Goal: Task Accomplishment & Management: Manage account settings

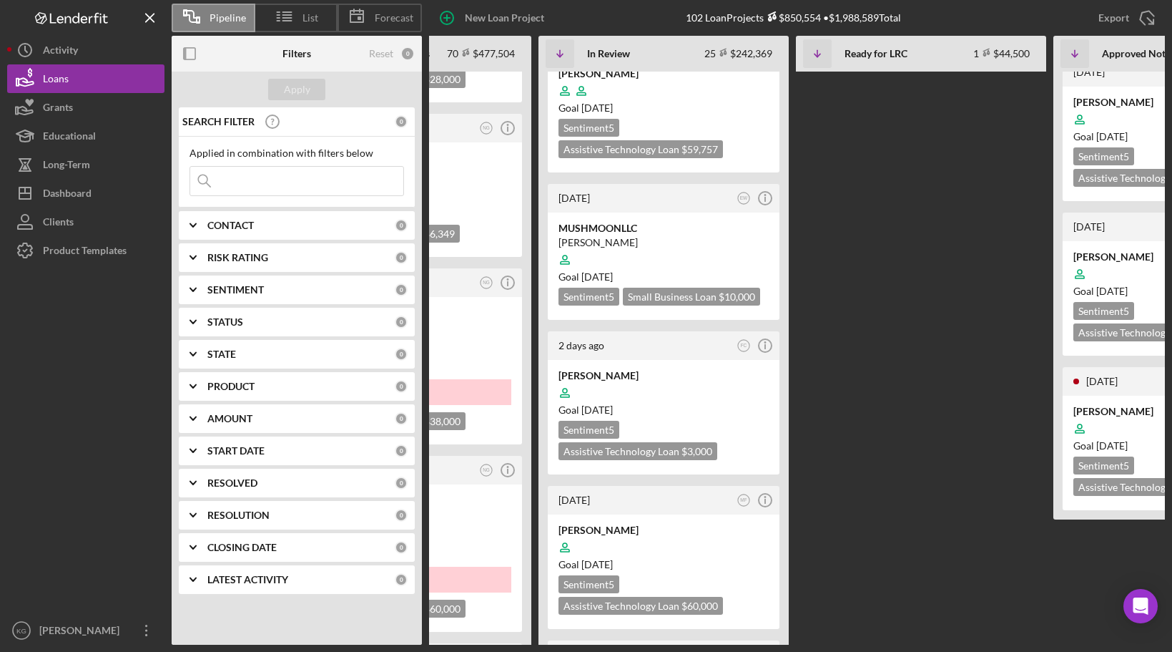
scroll to position [0, 551]
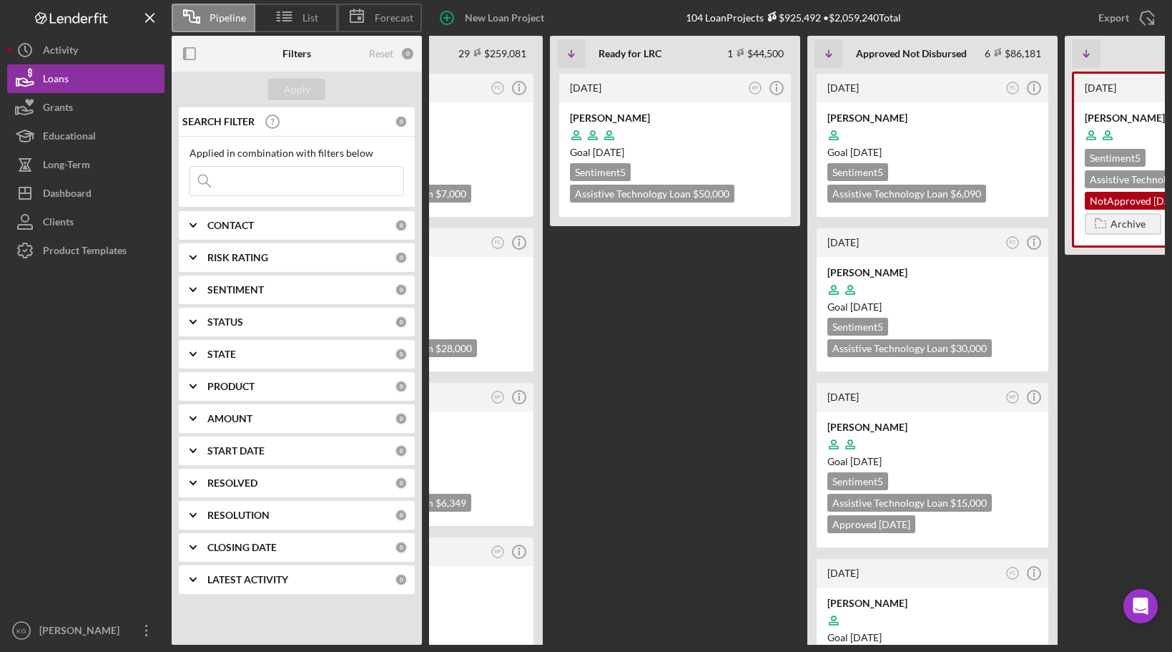
scroll to position [0, 405]
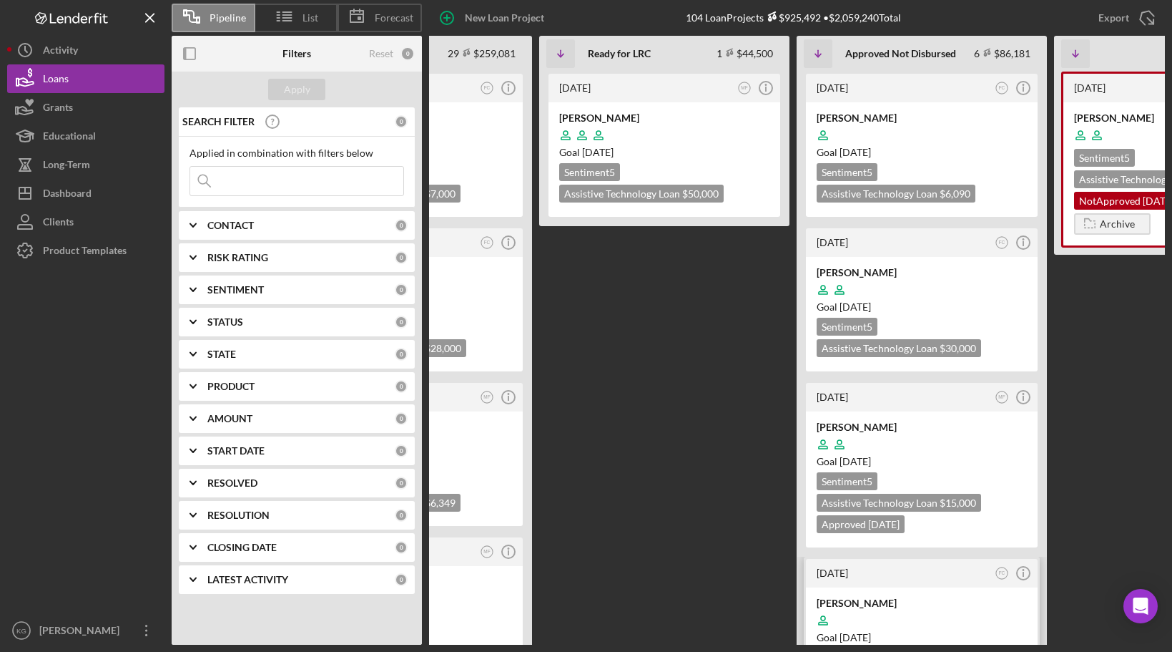
click at [947, 596] on div "[PERSON_NAME]" at bounding box center [922, 603] width 210 height 14
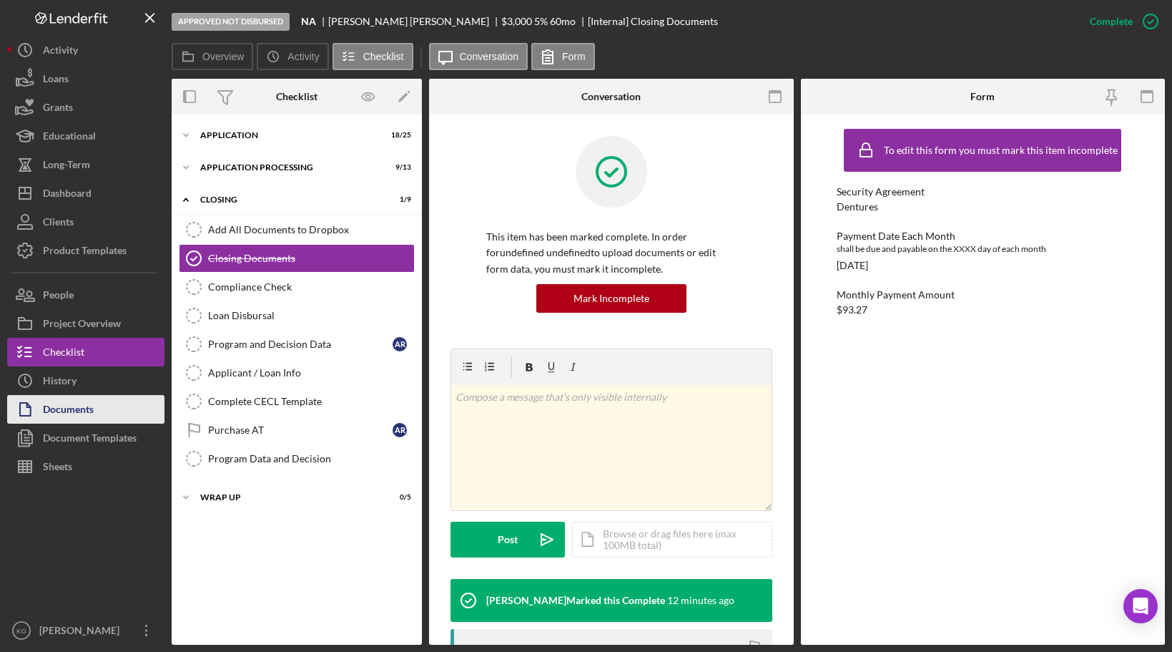
click at [81, 408] on div "Documents" at bounding box center [68, 411] width 51 height 32
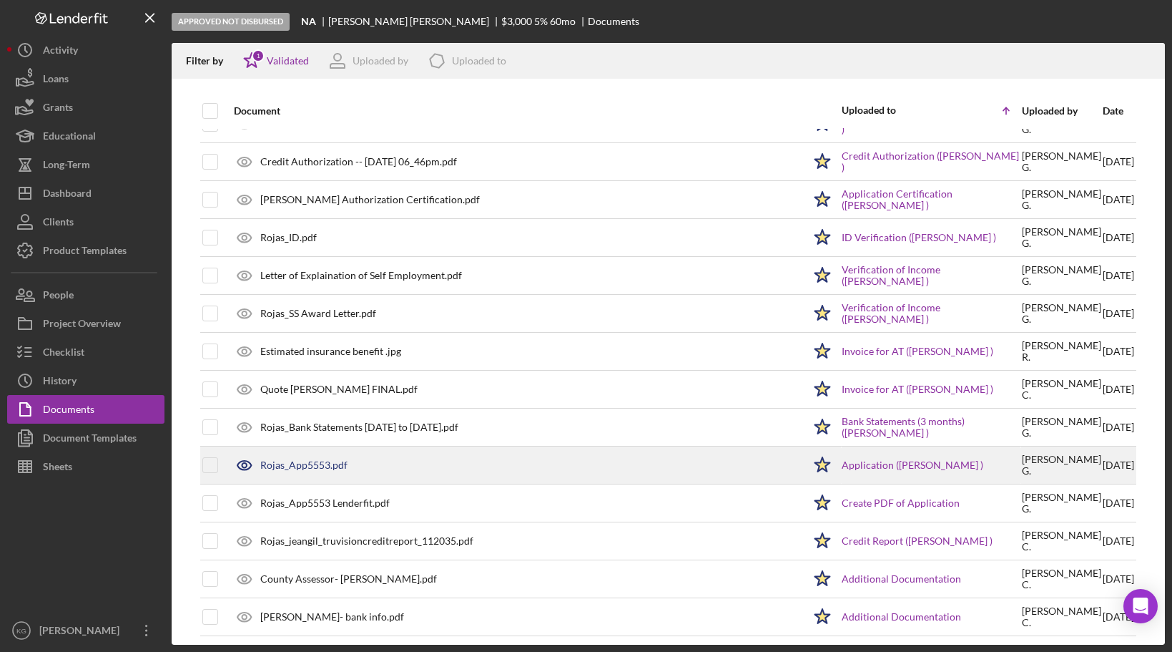
scroll to position [144, 0]
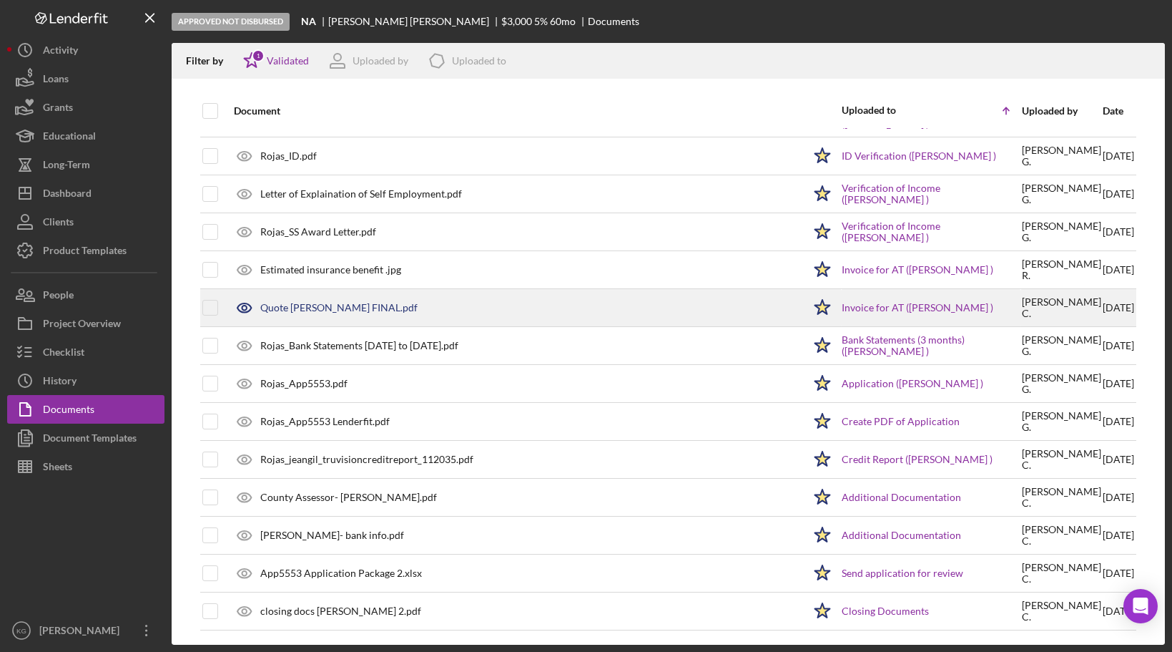
click at [332, 307] on div "Quote Rojas FINAL.pdf" at bounding box center [338, 307] width 157 height 11
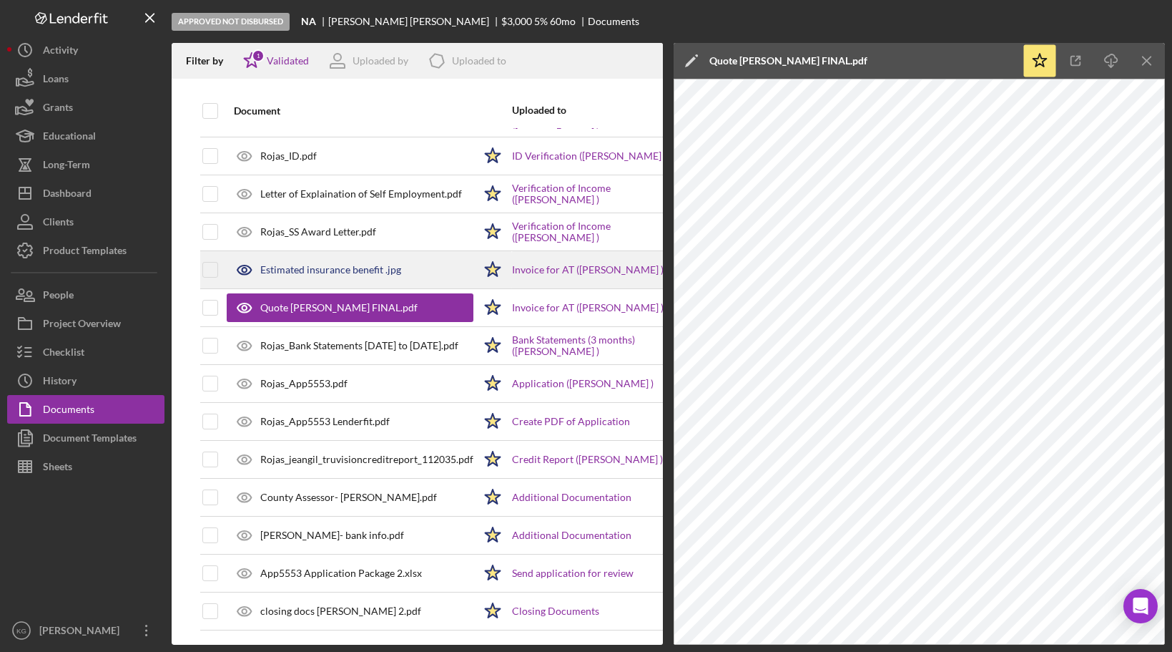
click at [278, 268] on div "Estimated insurance benefit .jpg" at bounding box center [330, 269] width 141 height 11
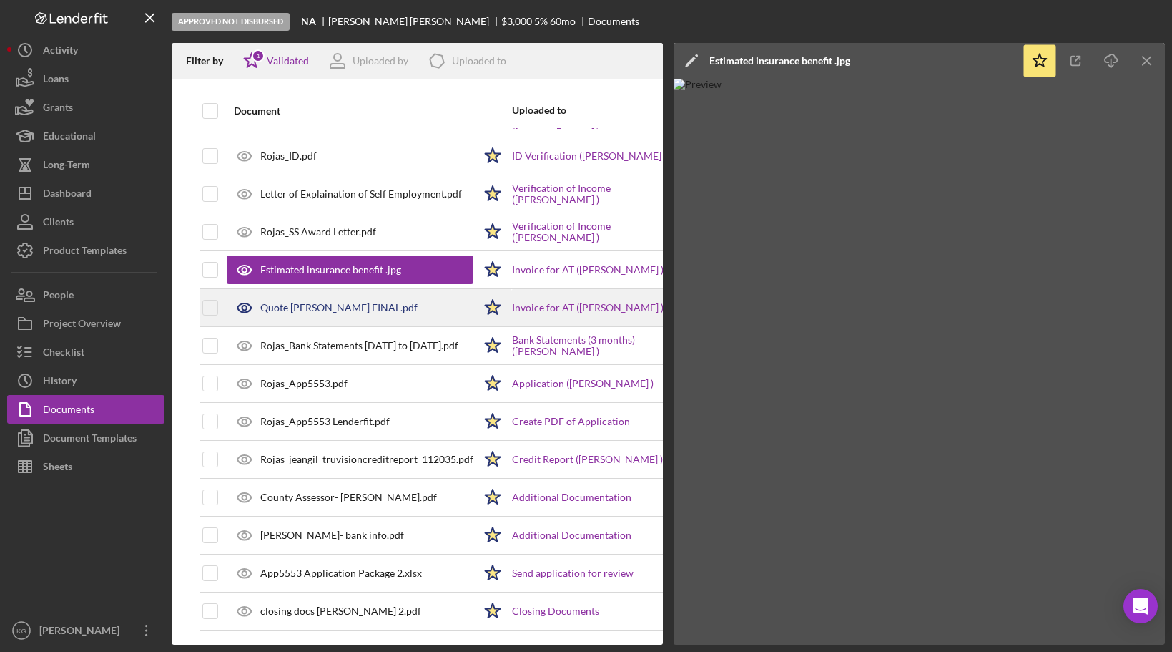
click at [278, 305] on div "Quote Rojas FINAL.pdf" at bounding box center [338, 307] width 157 height 11
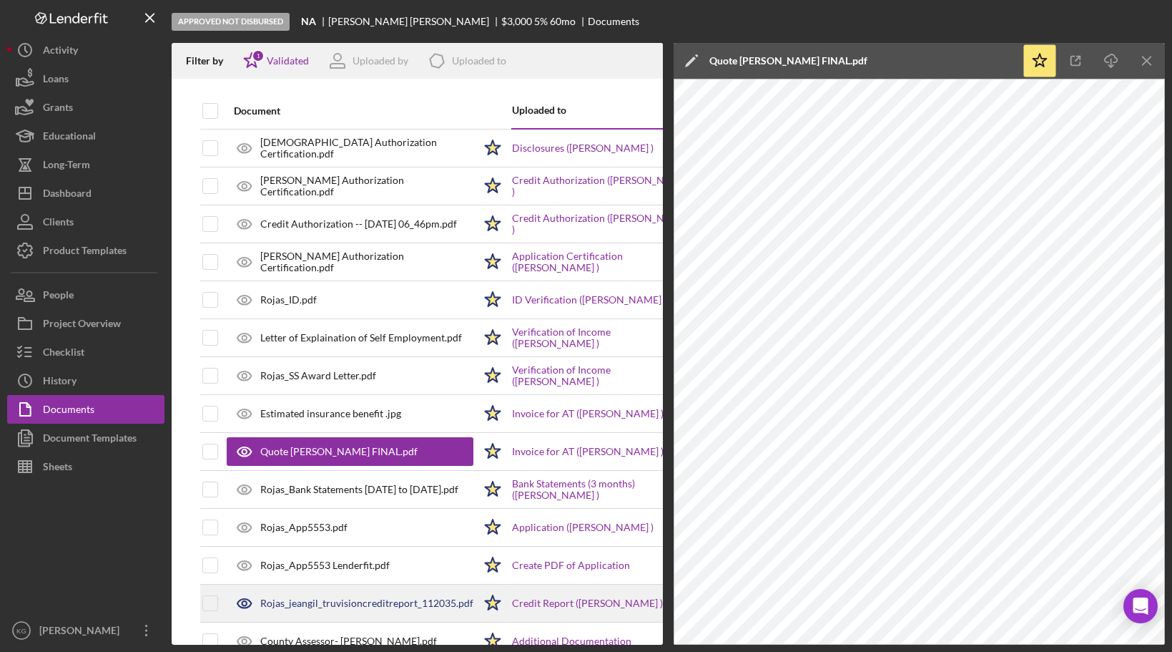
scroll to position [154, 0]
